Goal: Task Accomplishment & Management: Manage account settings

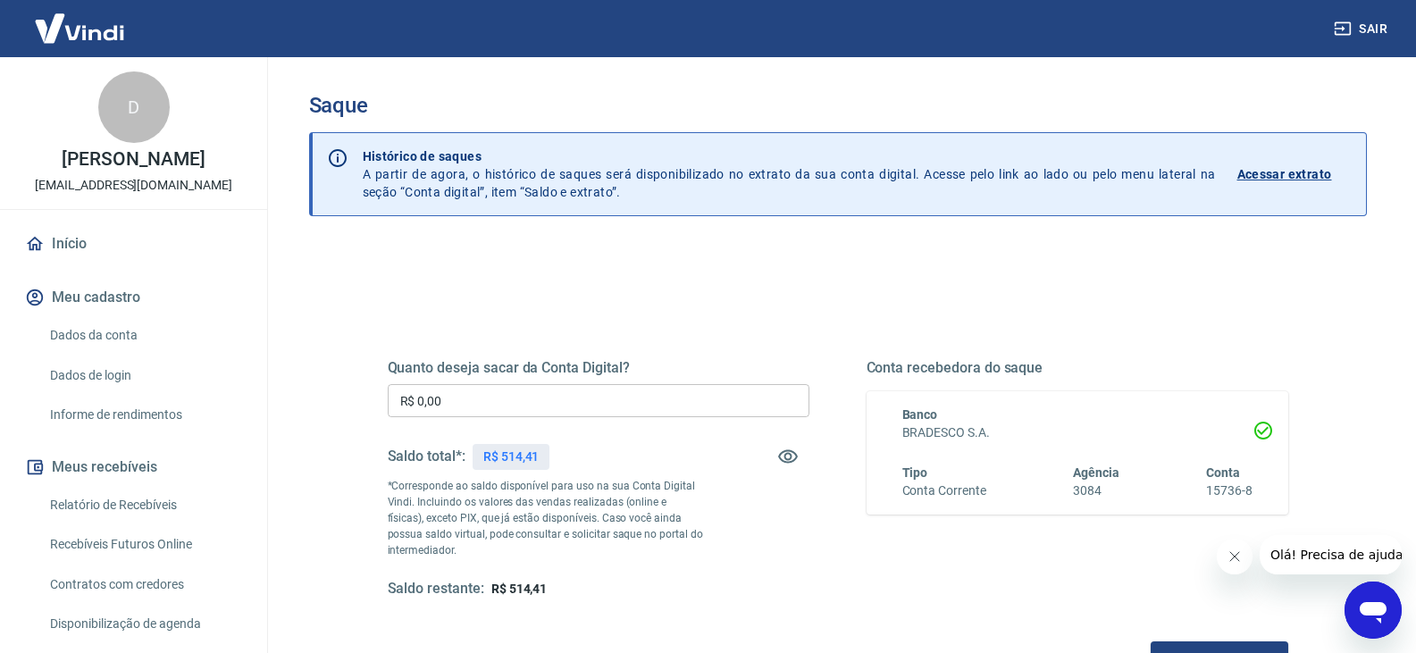
click at [508, 382] on div "Quanto deseja sacar da Conta Digital? R$ 0,00 ​ Saldo total*: R$ 514,41 *Corres…" at bounding box center [599, 478] width 422 height 239
click at [495, 408] on input "R$ 0,00" at bounding box center [599, 400] width 422 height 33
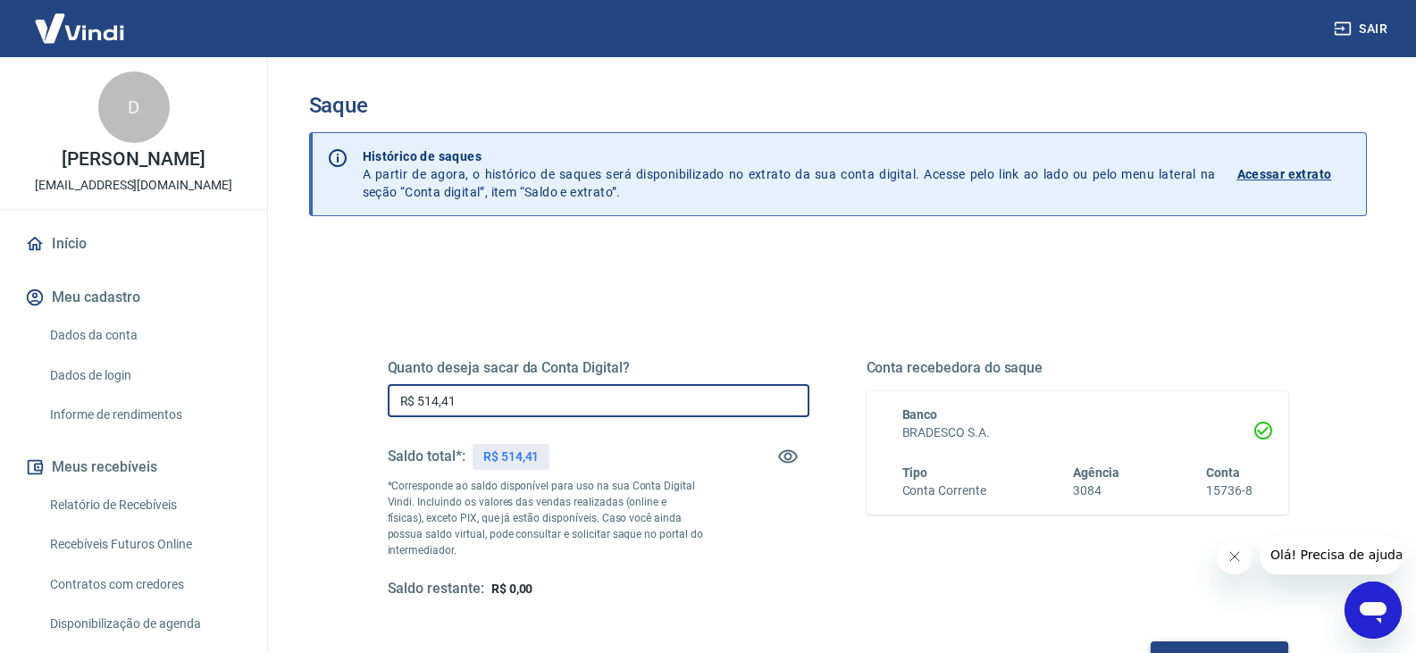
type input "R$ 514,41"
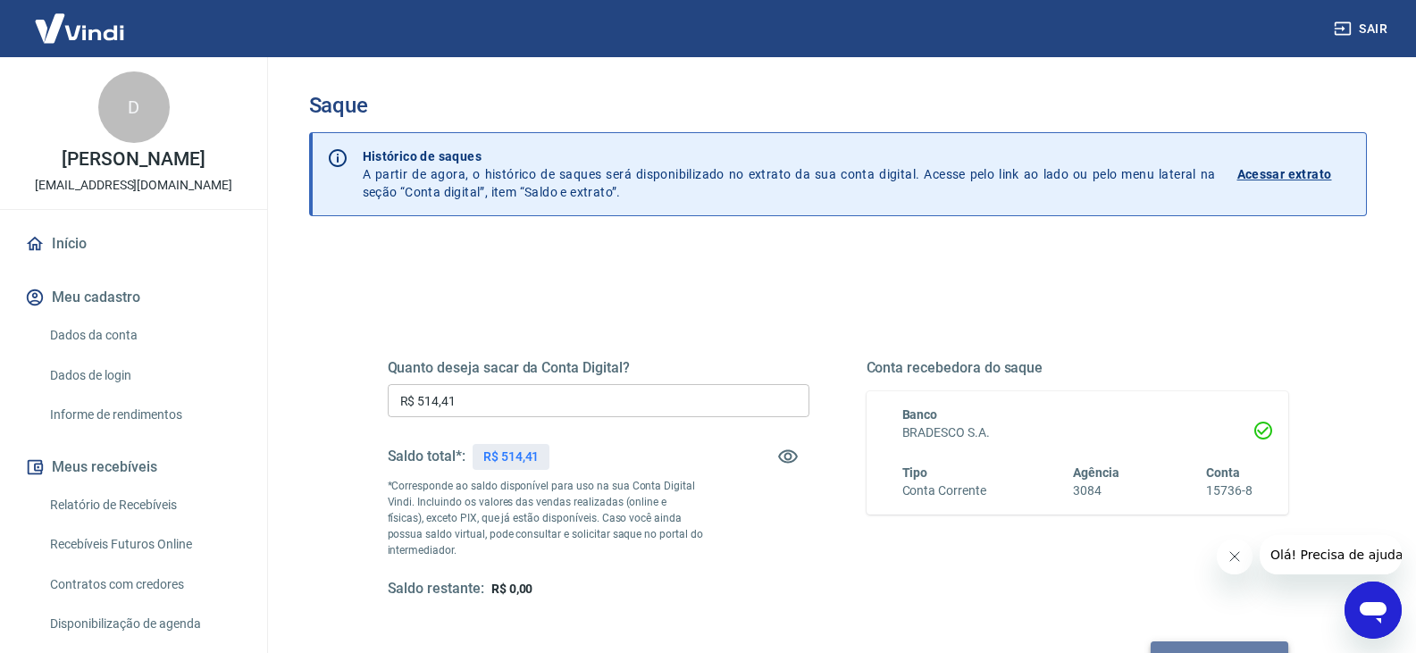
click at [1267, 651] on button "Solicitar saque" at bounding box center [1220, 658] width 138 height 33
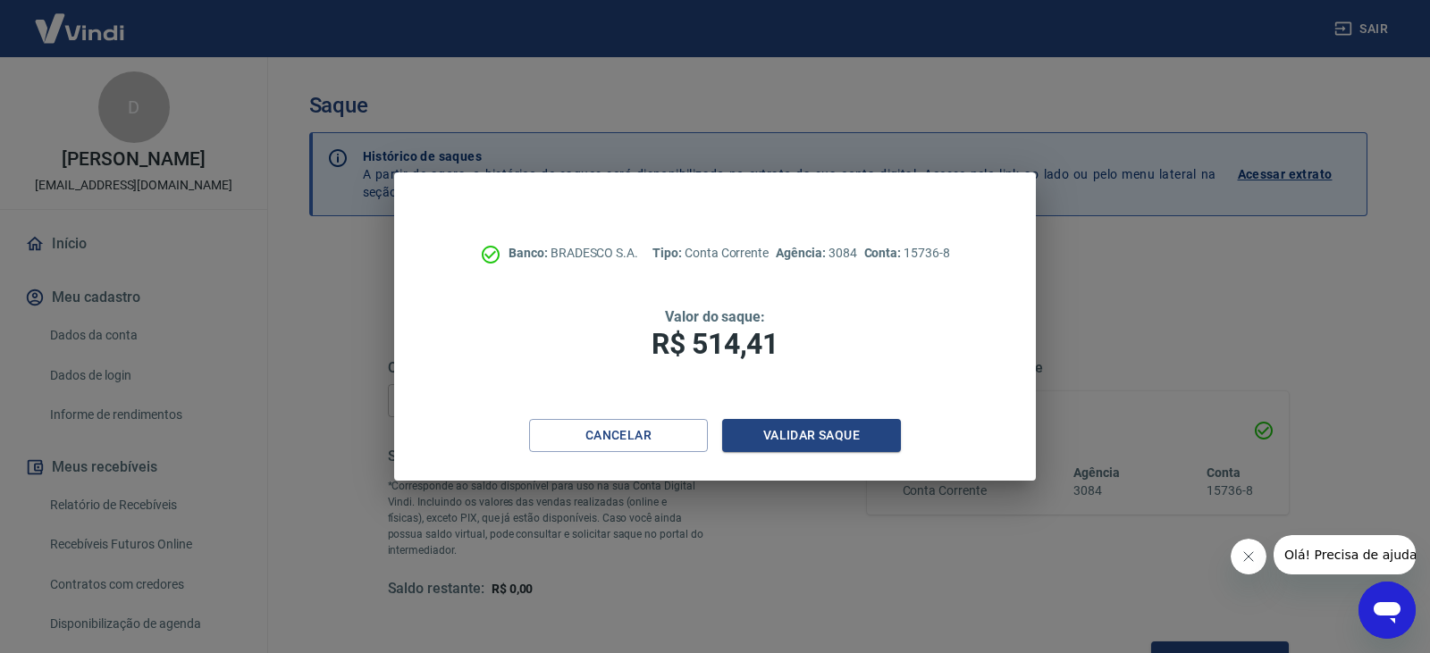
click at [795, 414] on div "Banco: BRADESCO S.A. Tipo: Conta Corrente Agência: 3084 Conta: 15736-8 Valor do…" at bounding box center [715, 295] width 642 height 247
click at [793, 426] on button "Validar saque" at bounding box center [811, 435] width 179 height 33
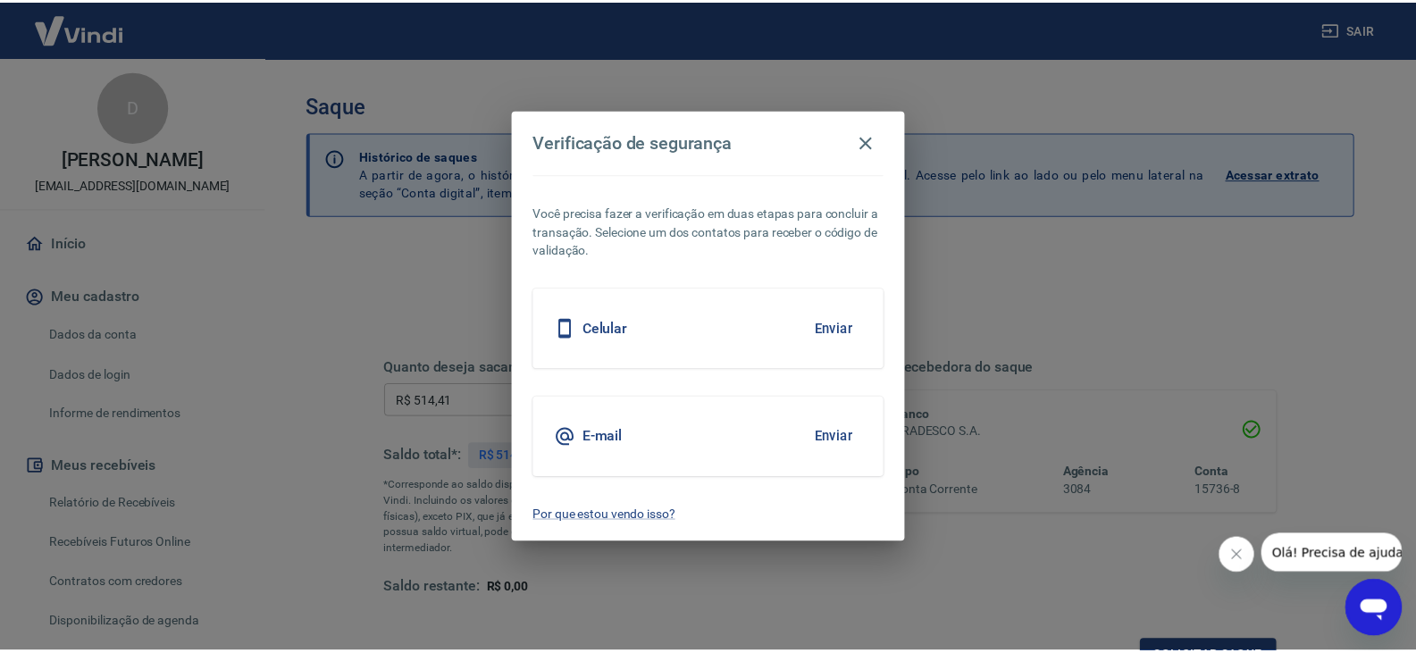
scroll to position [21, 0]
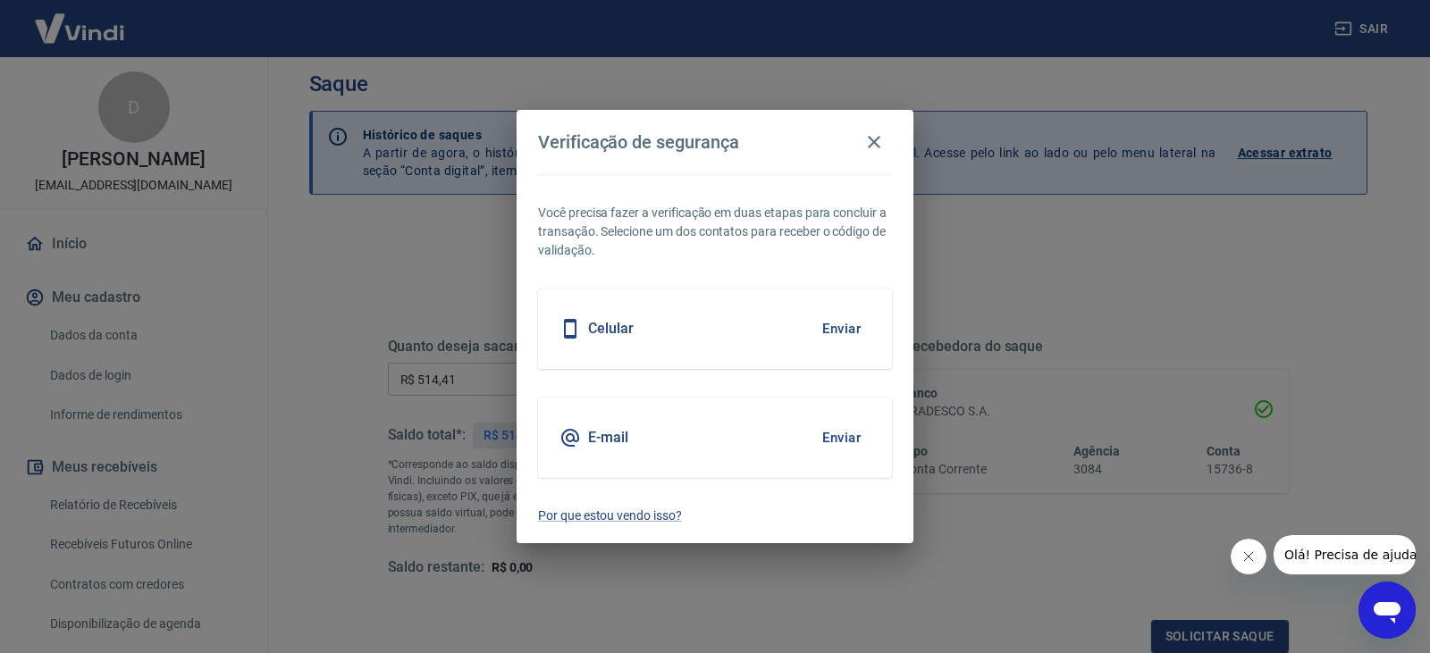
click at [818, 314] on button "Enviar" at bounding box center [841, 329] width 58 height 38
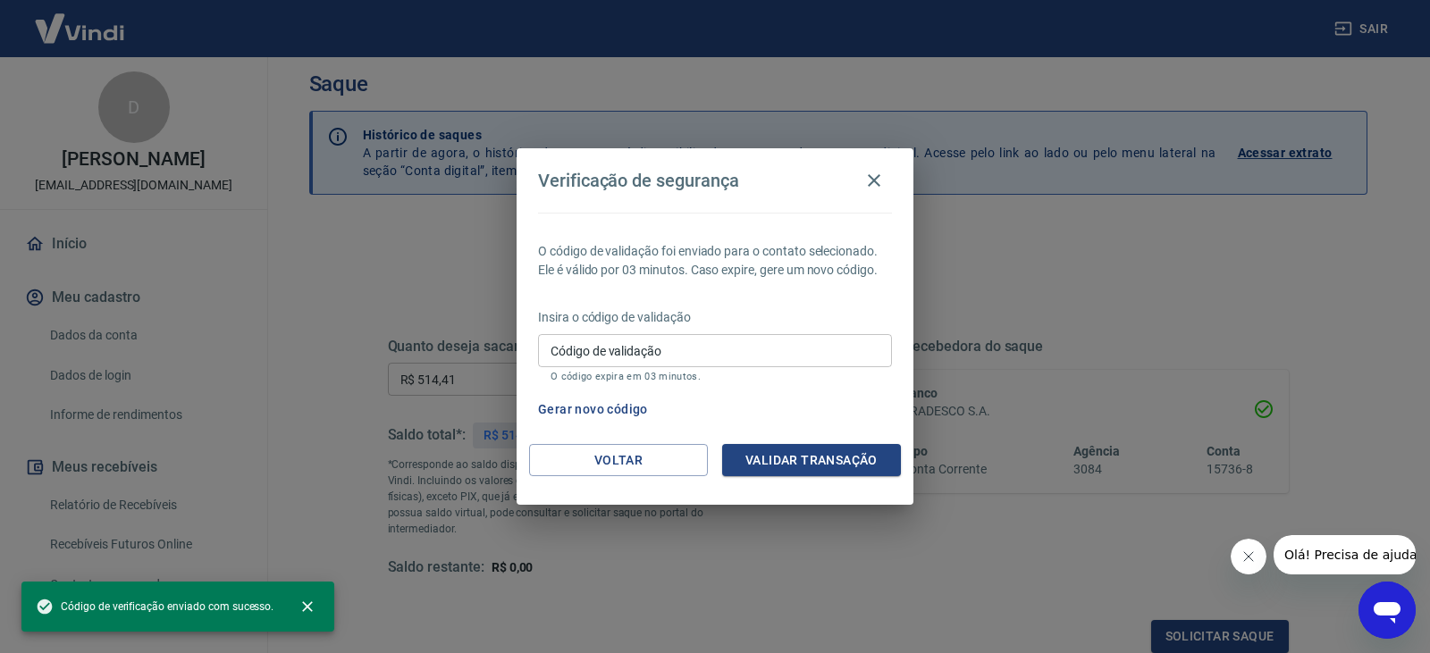
click at [646, 355] on input "Código de validação" at bounding box center [715, 350] width 354 height 33
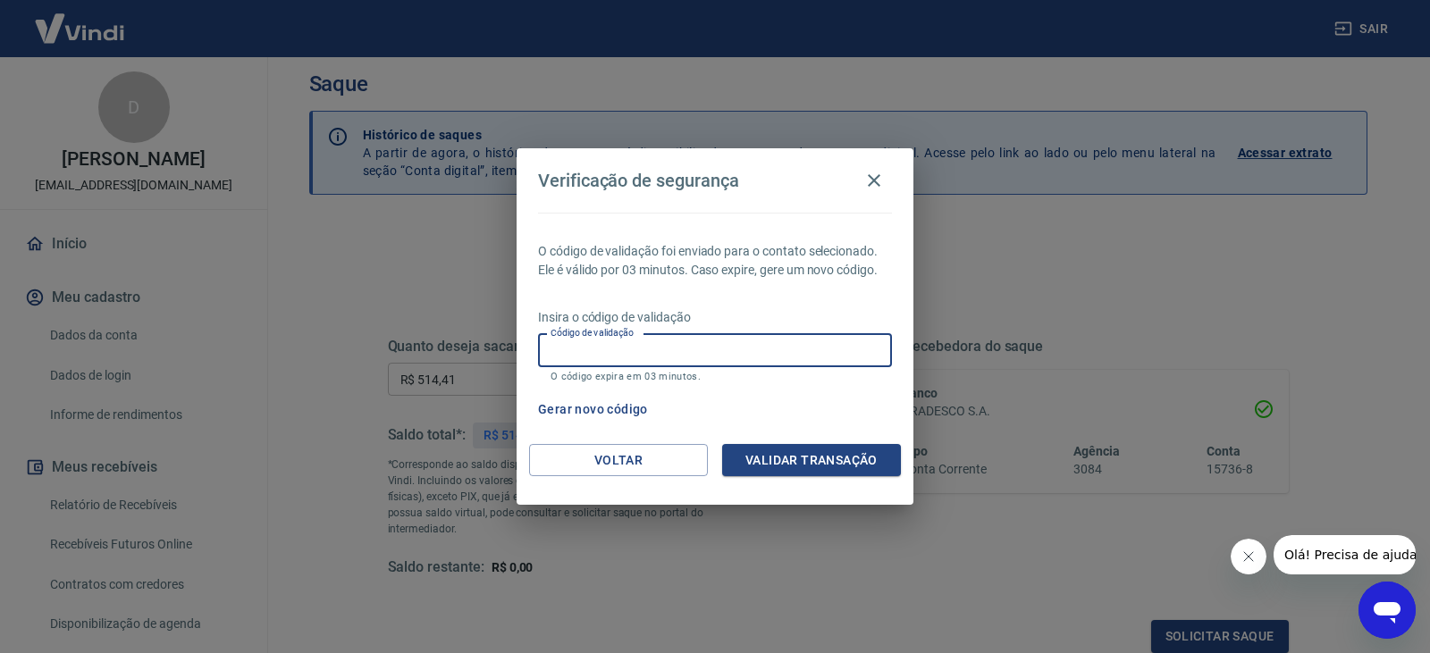
click at [583, 348] on input "Código de validação" at bounding box center [715, 350] width 354 height 33
click at [709, 348] on input "Código de validação" at bounding box center [715, 350] width 354 height 33
click at [616, 403] on button "Gerar novo código" at bounding box center [593, 409] width 124 height 33
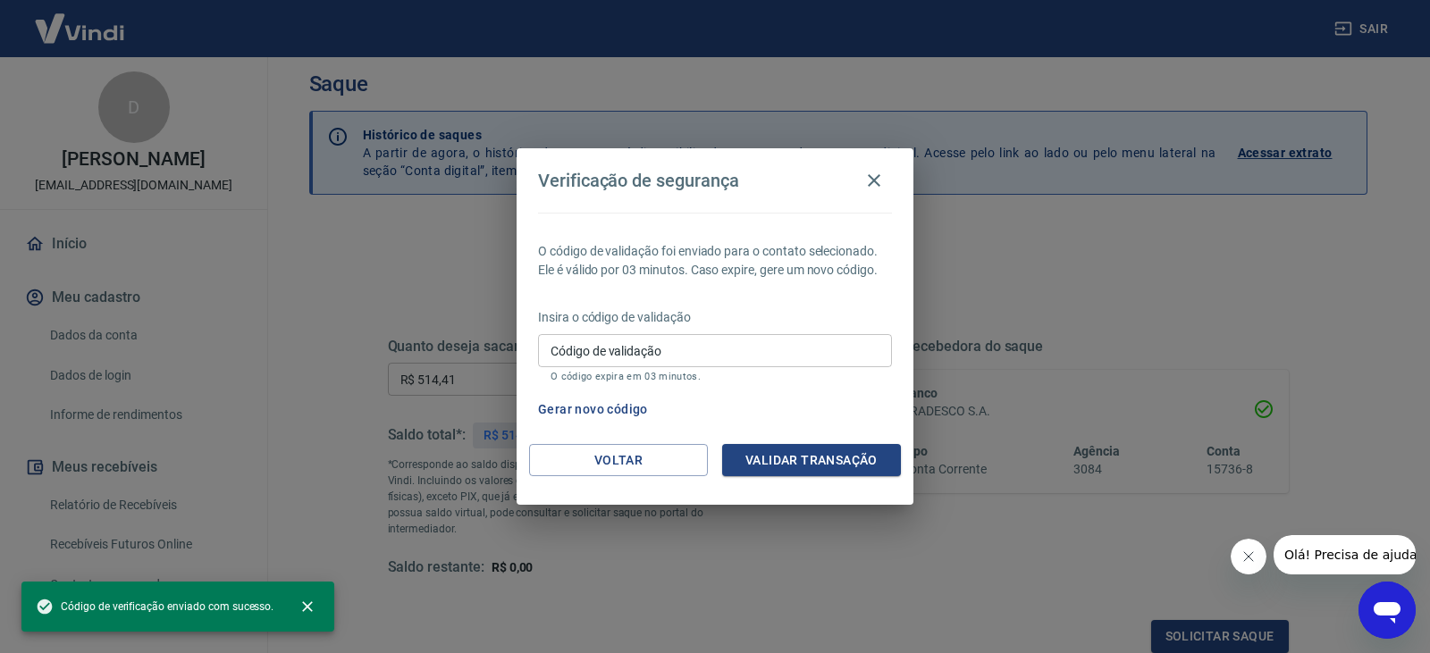
click at [585, 360] on input "Código de validação" at bounding box center [715, 350] width 354 height 33
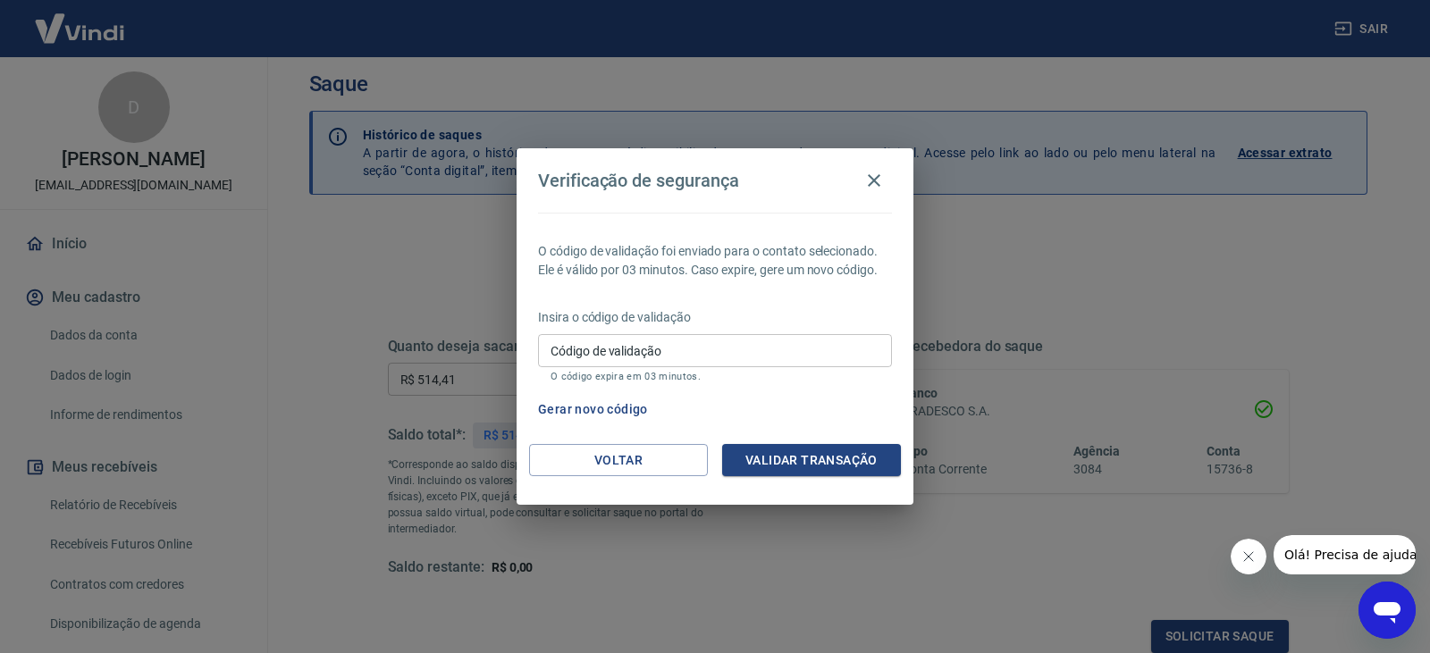
click at [629, 437] on div "O código de validação foi enviado para o contato selecionado. Ele é válido por …" at bounding box center [714, 328] width 397 height 231
click at [623, 445] on button "Voltar" at bounding box center [618, 460] width 179 height 33
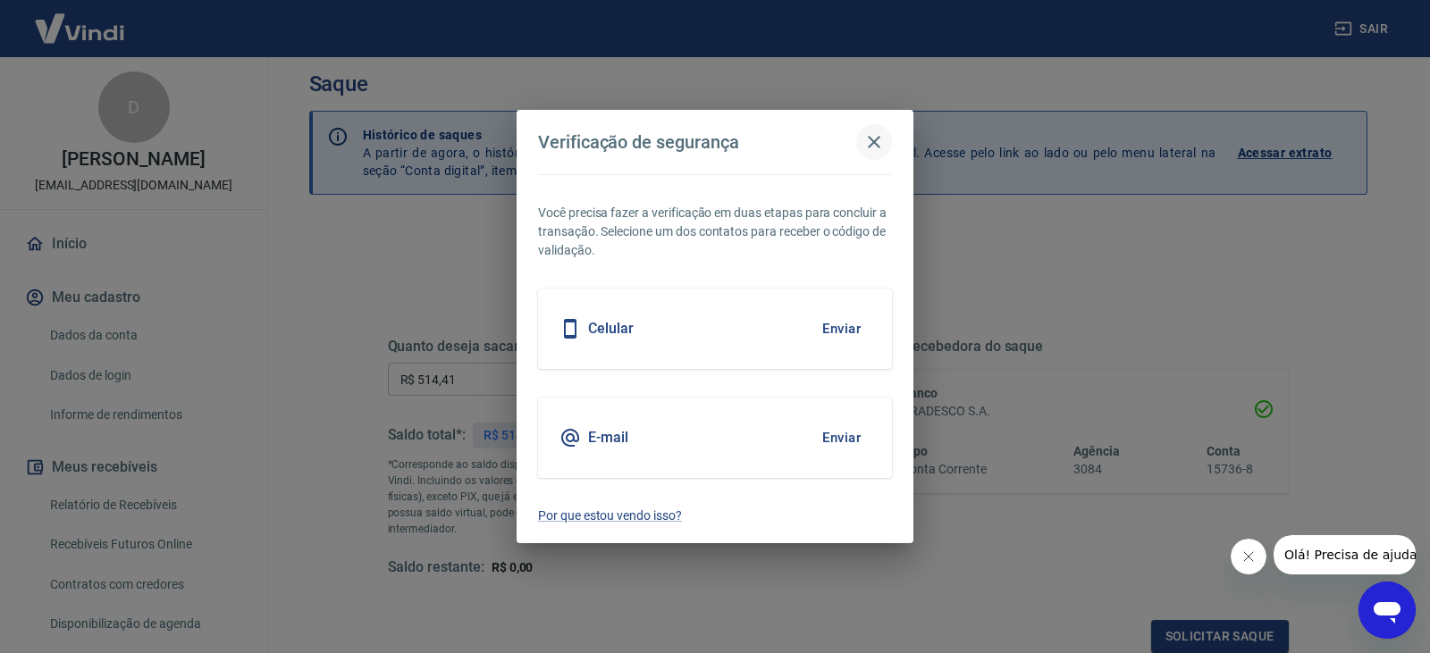
click at [868, 141] on icon "button" at bounding box center [873, 141] width 21 height 21
